Goal: Book appointment/travel/reservation

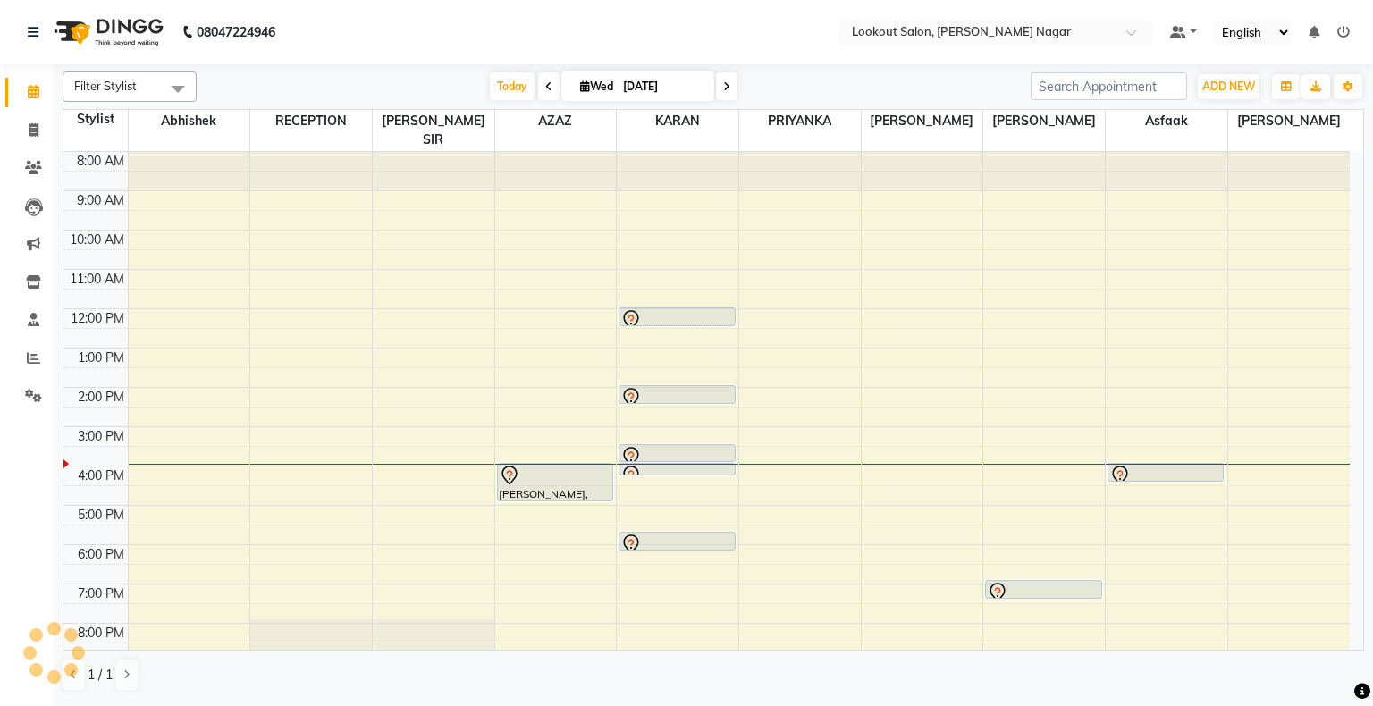
scroll to position [66, 0]
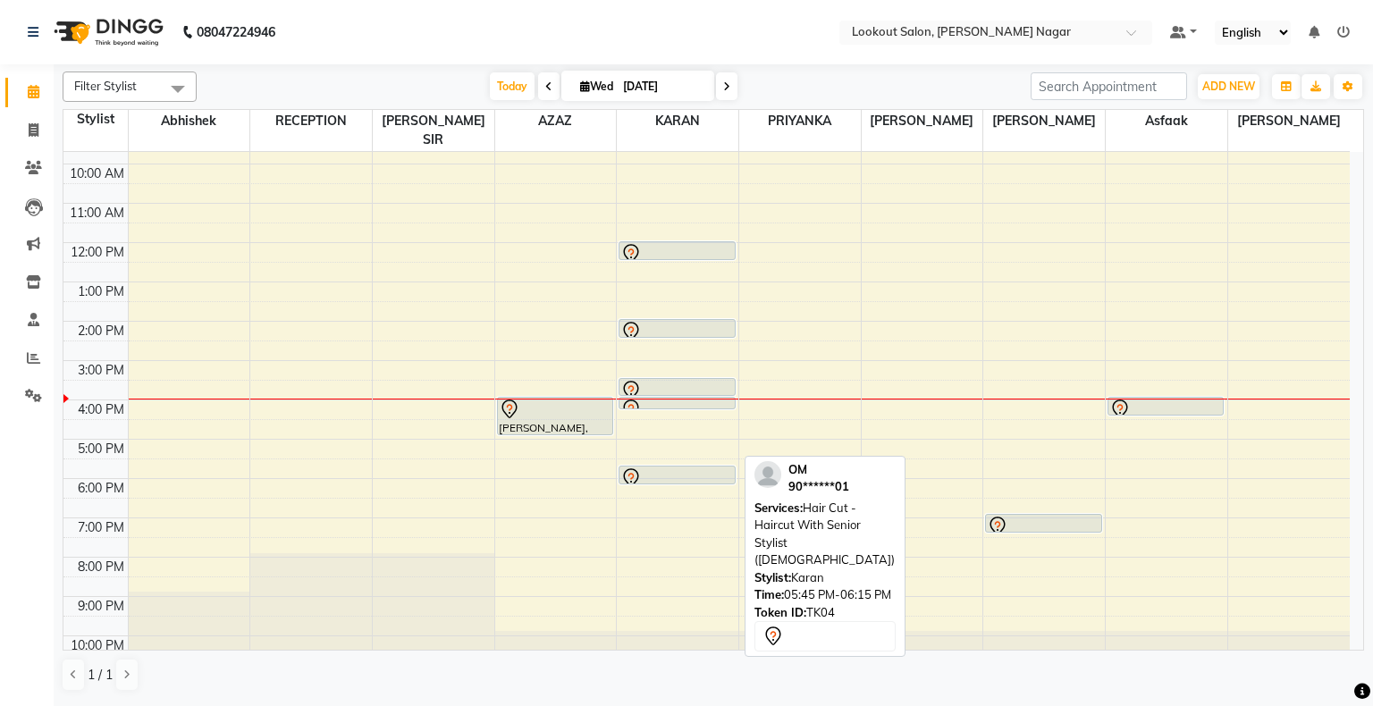
click at [699, 467] on div at bounding box center [676, 477] width 113 height 21
select select "7"
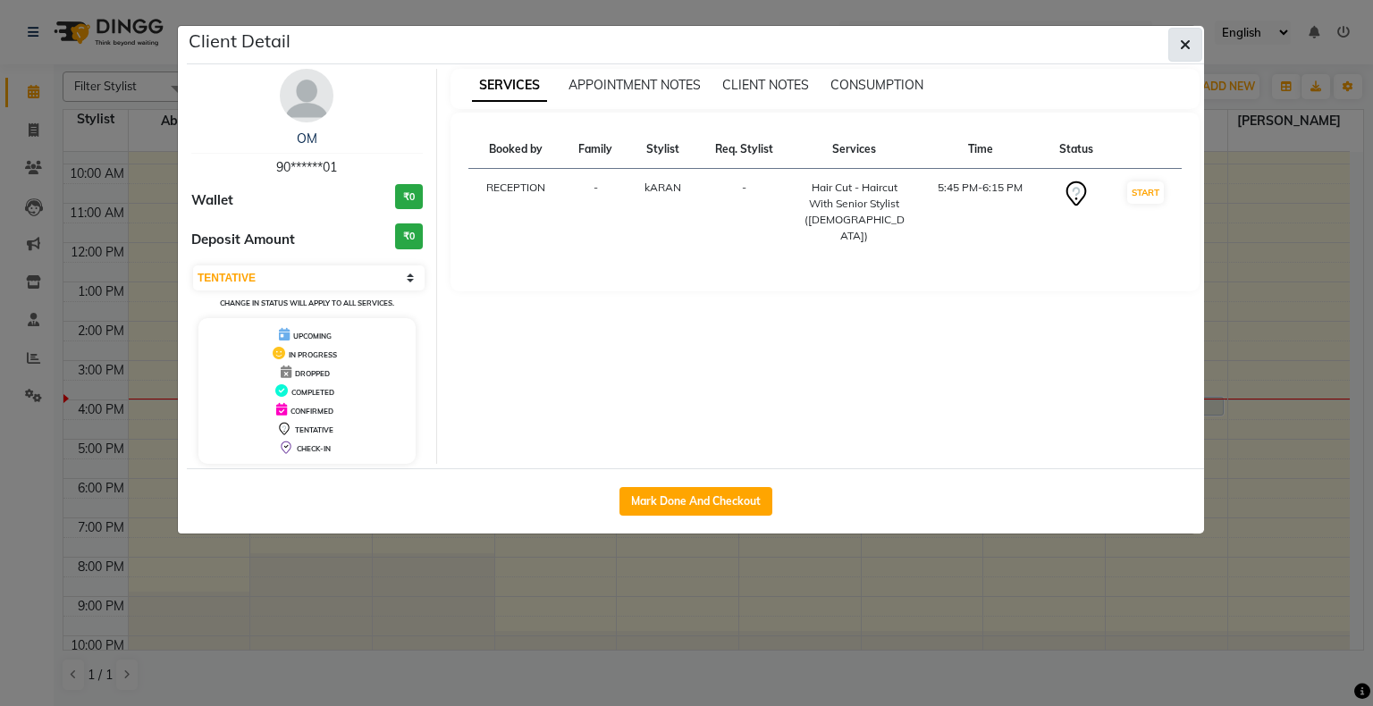
click at [1184, 46] on icon "button" at bounding box center [1185, 45] width 11 height 14
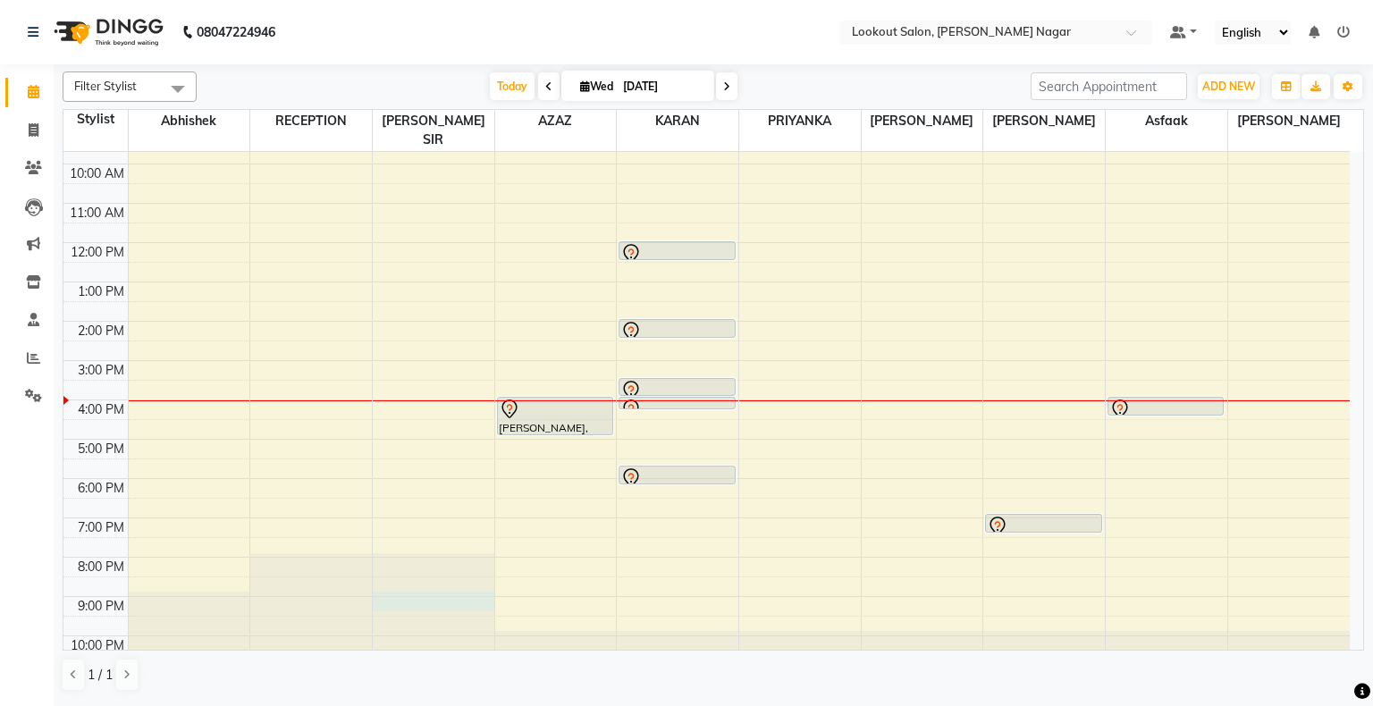
click at [482, 86] on div at bounding box center [434, 86] width 122 height 0
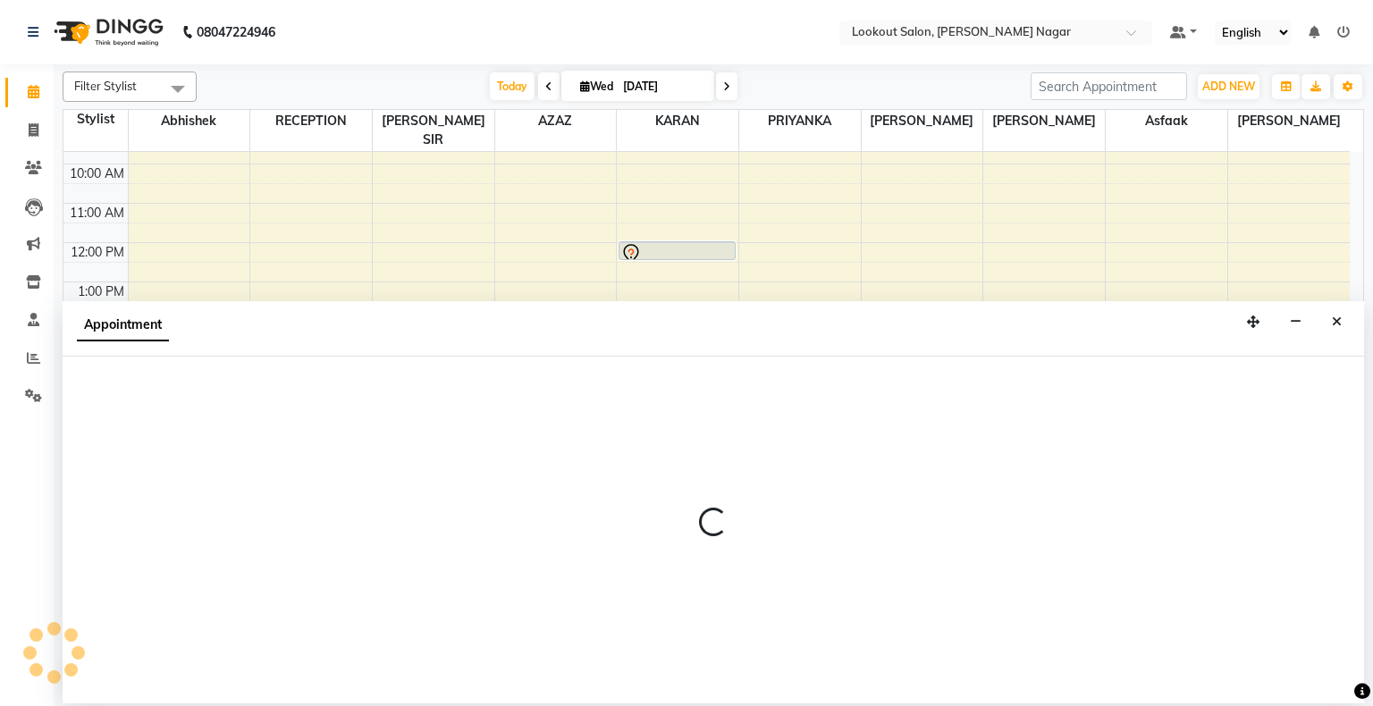
select select "6222"
select select "tentative"
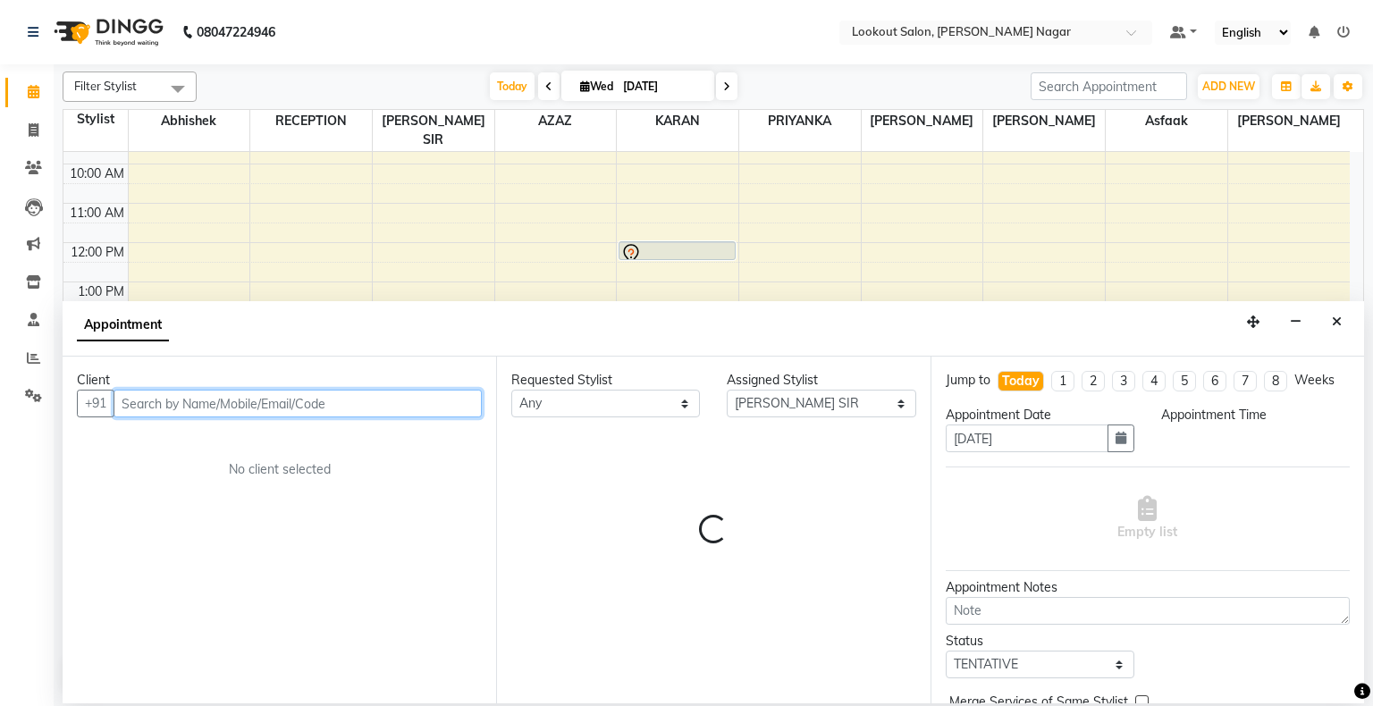
select select "1260"
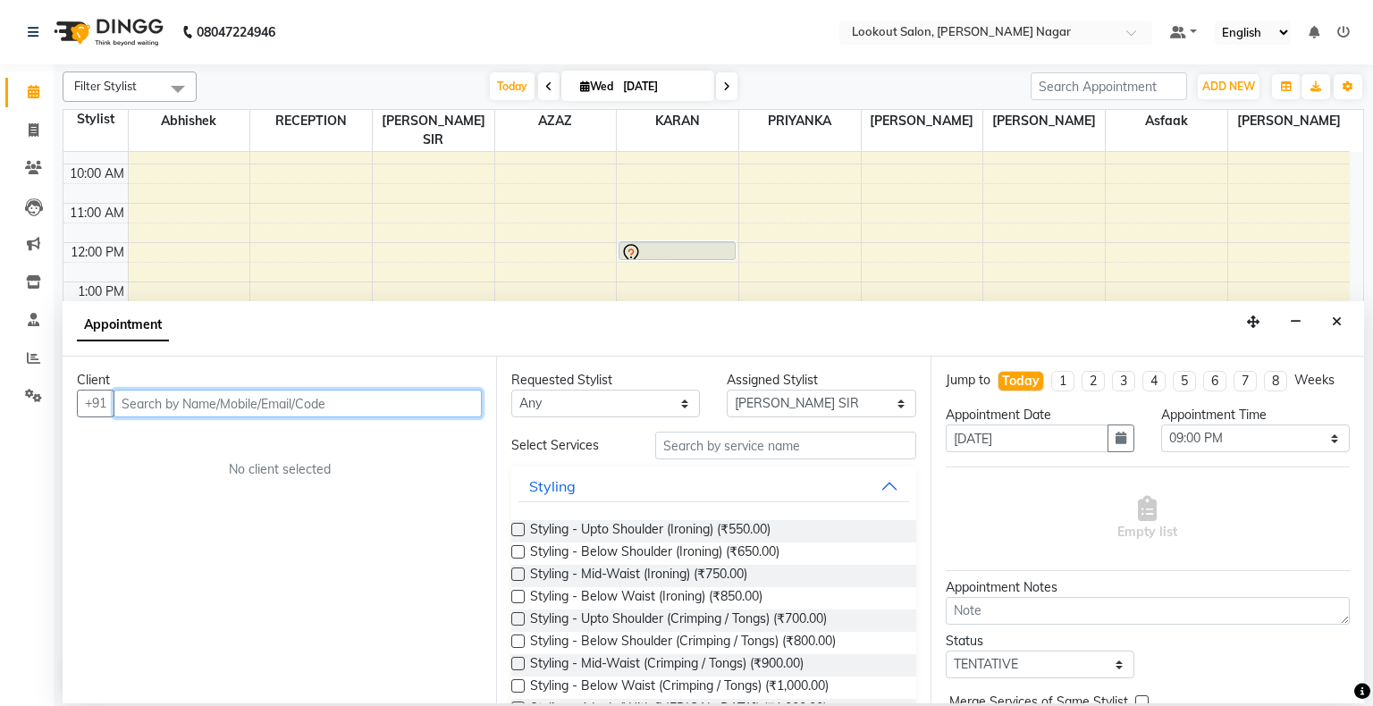
click at [272, 391] on input "text" at bounding box center [297, 404] width 368 height 28
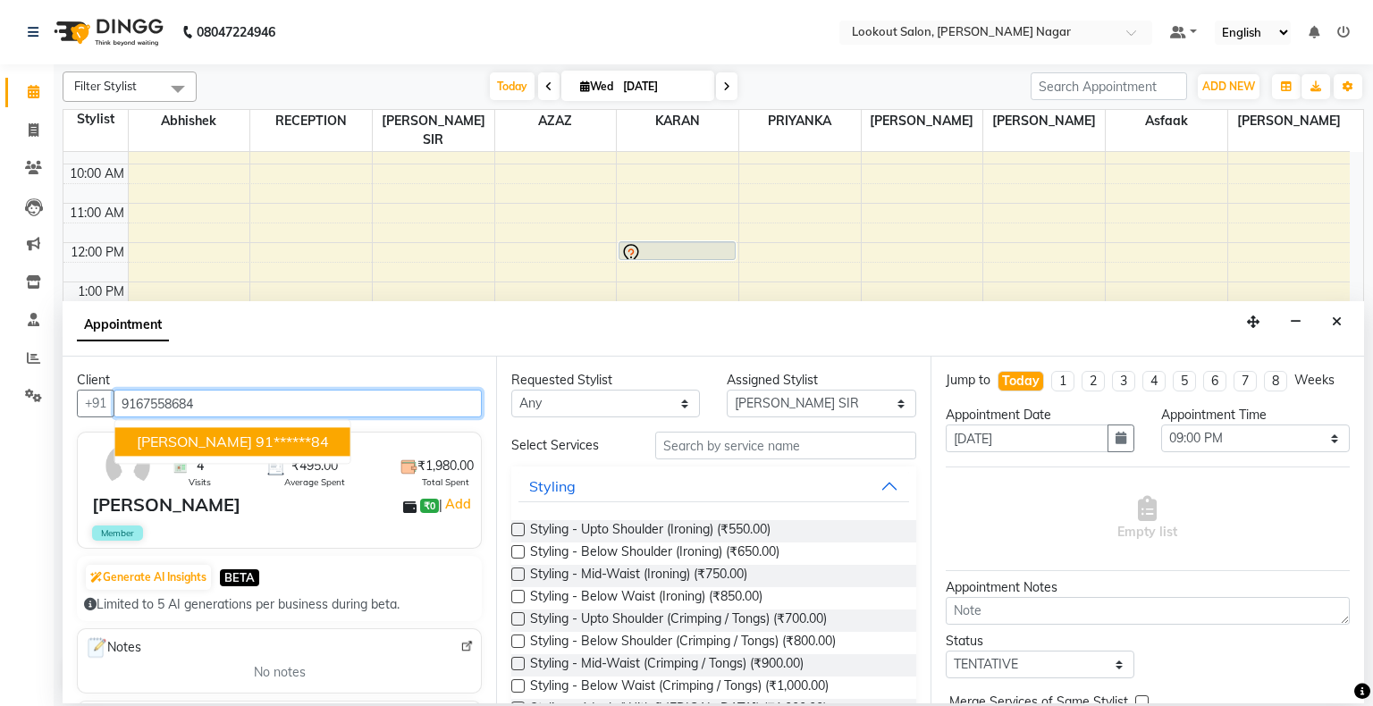
click at [256, 448] on ngb-highlight "91******84" at bounding box center [292, 442] width 73 height 18
type input "91******84"
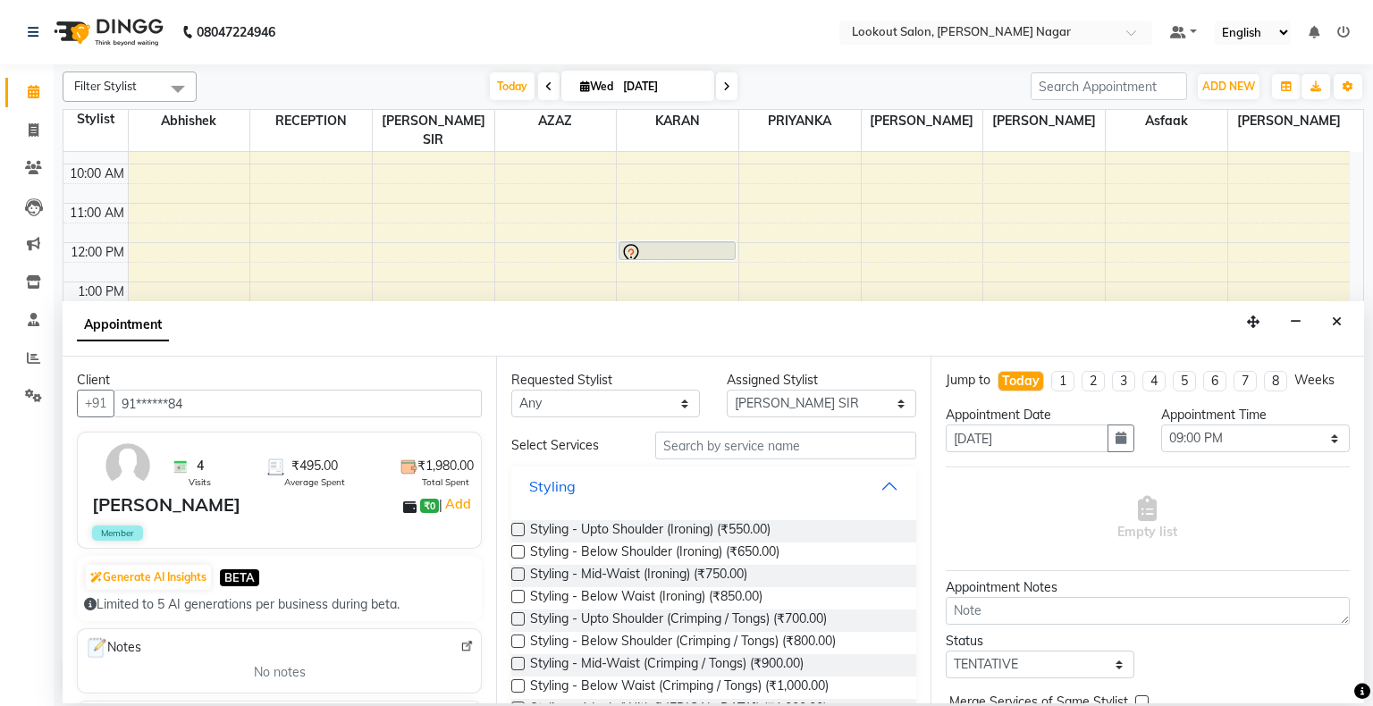
click at [876, 482] on button "Styling" at bounding box center [713, 486] width 390 height 32
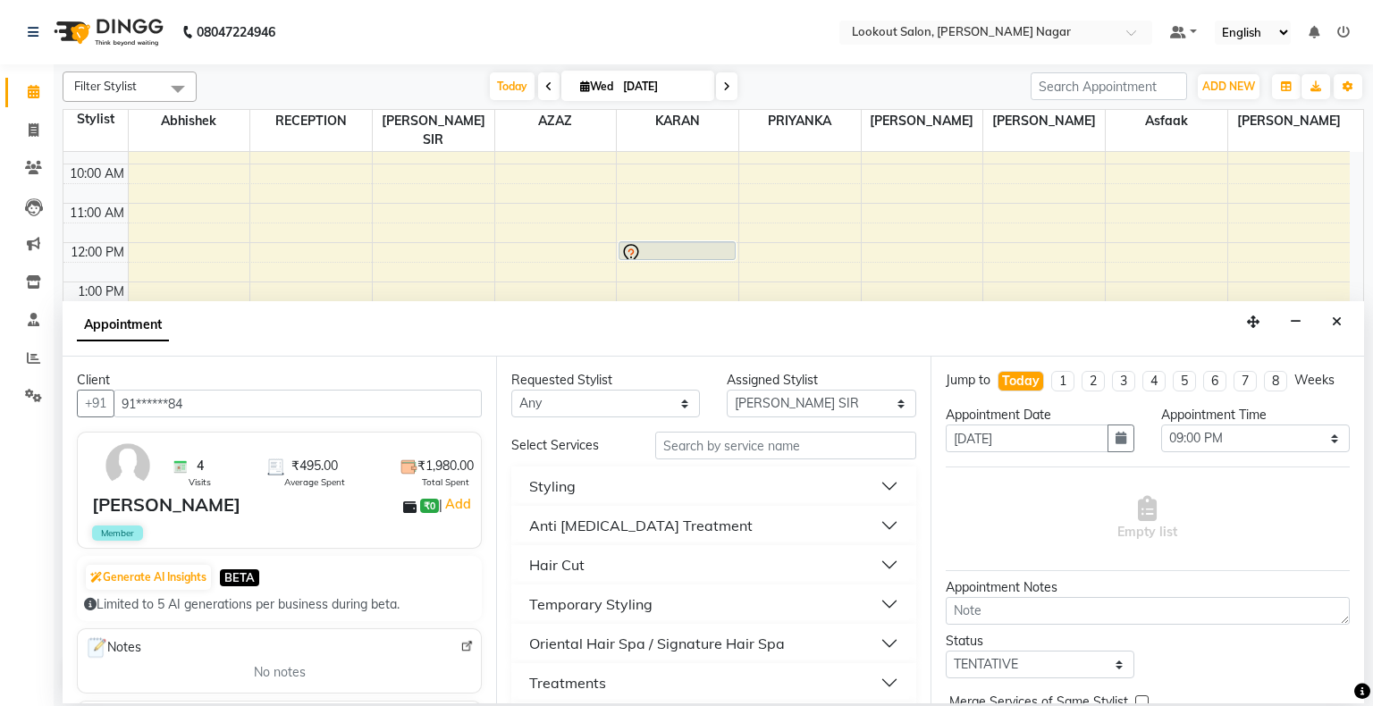
click at [883, 559] on button "Hair Cut" at bounding box center [713, 565] width 390 height 32
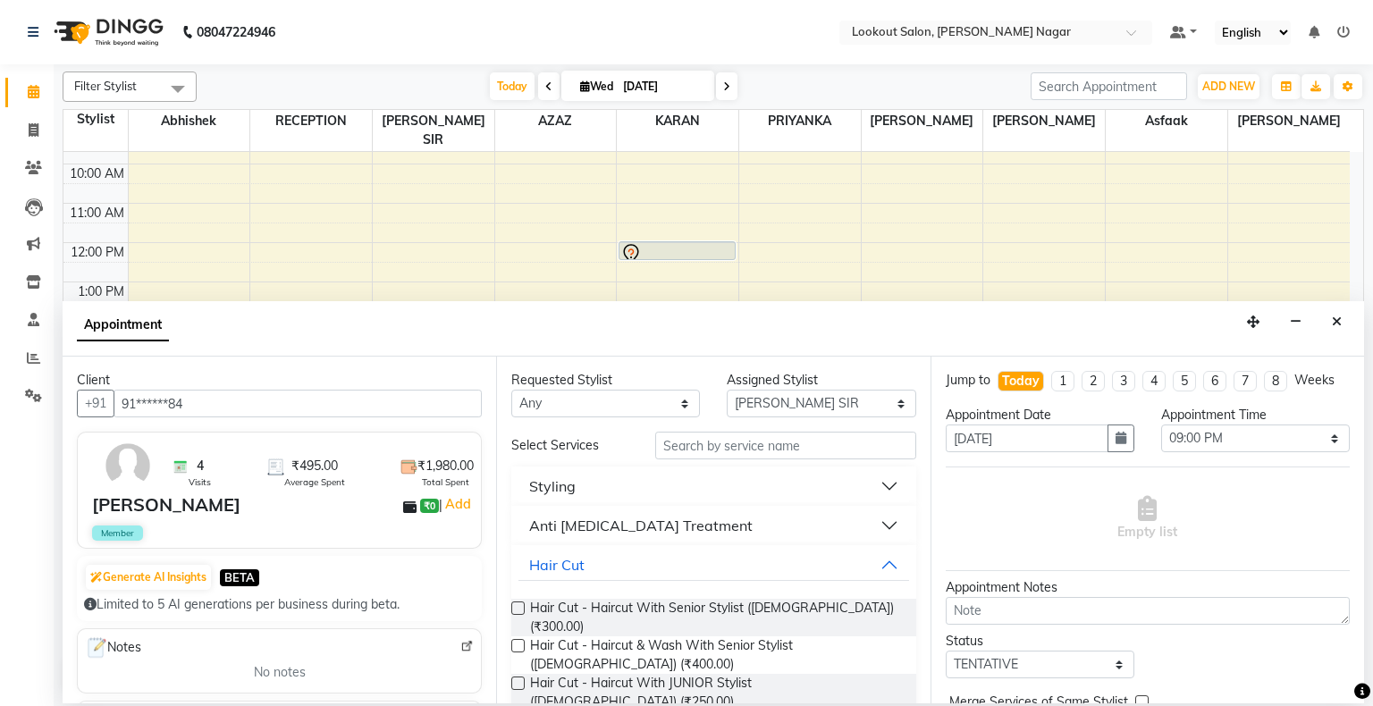
click at [520, 602] on label at bounding box center [517, 607] width 13 height 13
click at [520, 604] on input "checkbox" at bounding box center [517, 610] width 12 height 12
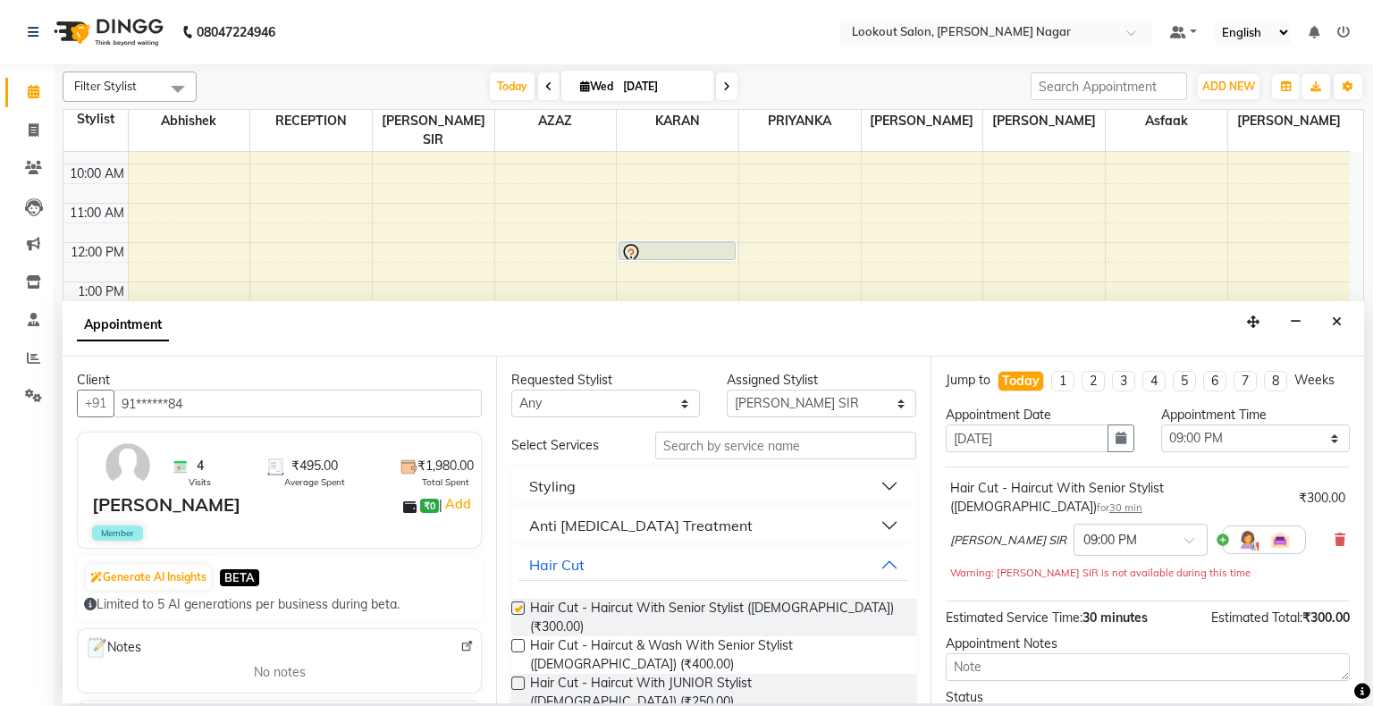
checkbox input "false"
click at [1363, 621] on div "Jump to [DATE] 1 2 3 4 5 6 7 8 Weeks Appointment Date [DATE] Appointment Time S…" at bounding box center [1146, 530] width 433 height 347
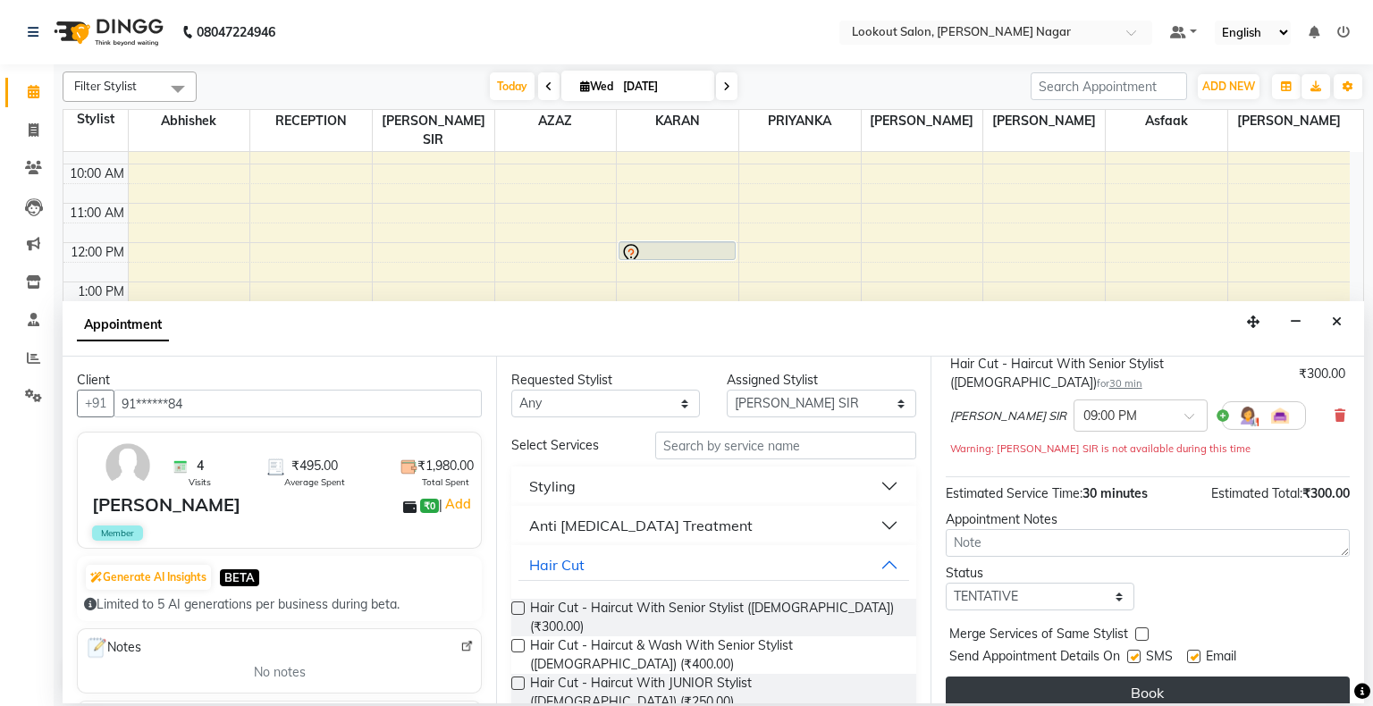
click at [1287, 677] on button "Book" at bounding box center [1147, 693] width 404 height 32
